Goal: Navigation & Orientation: Find specific page/section

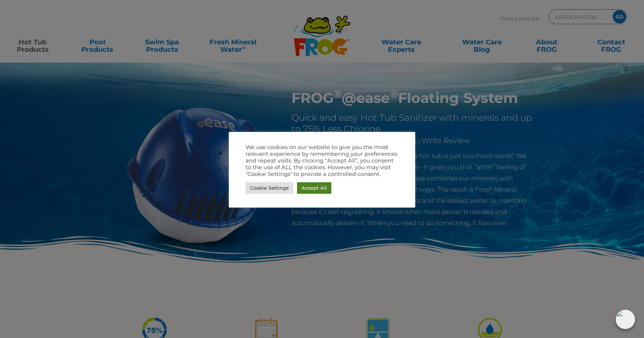
click at [310, 188] on link "Accept All" at bounding box center [314, 188] width 34 height 12
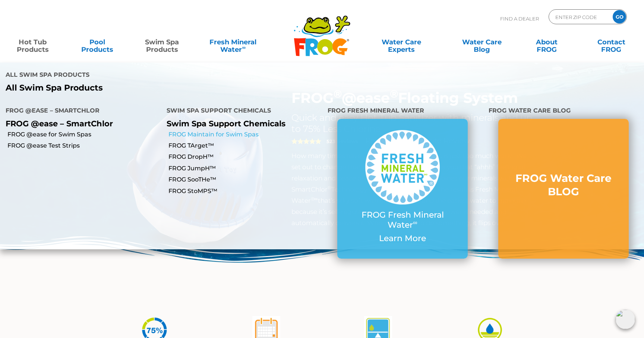
click at [194, 130] on link "FROG Maintain for Swim Spas" at bounding box center [246, 134] width 154 height 8
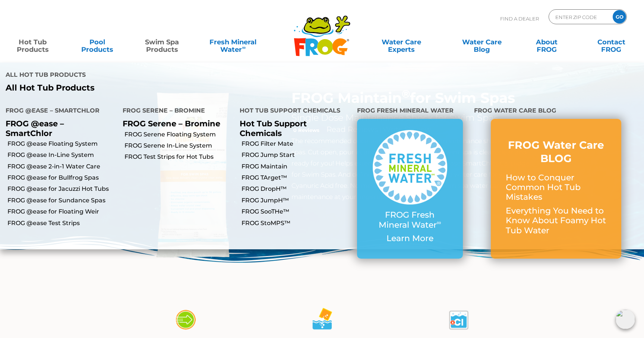
click at [35, 46] on link "Hot Tub Products" at bounding box center [32, 42] width 50 height 15
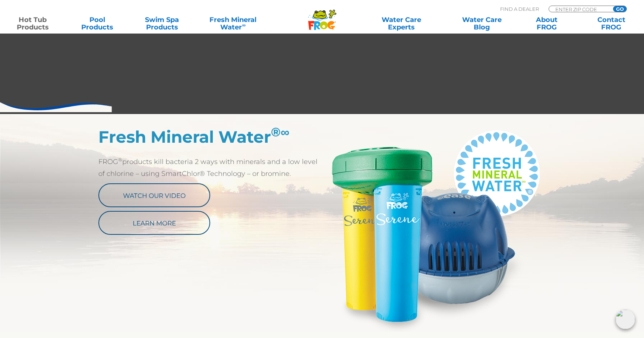
scroll to position [310, 0]
